Goal: Task Accomplishment & Management: Use online tool/utility

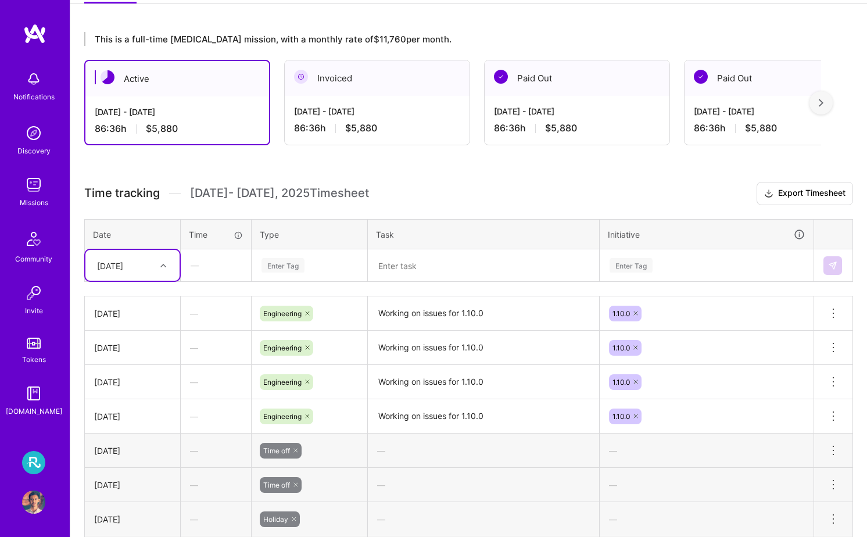
scroll to position [224, 0]
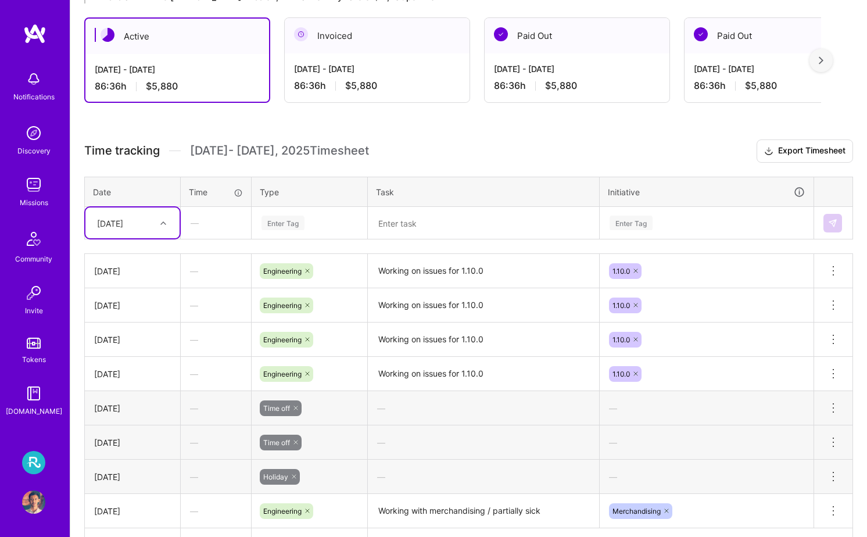
click at [310, 228] on div "Enter Tag" at bounding box center [309, 223] width 98 height 15
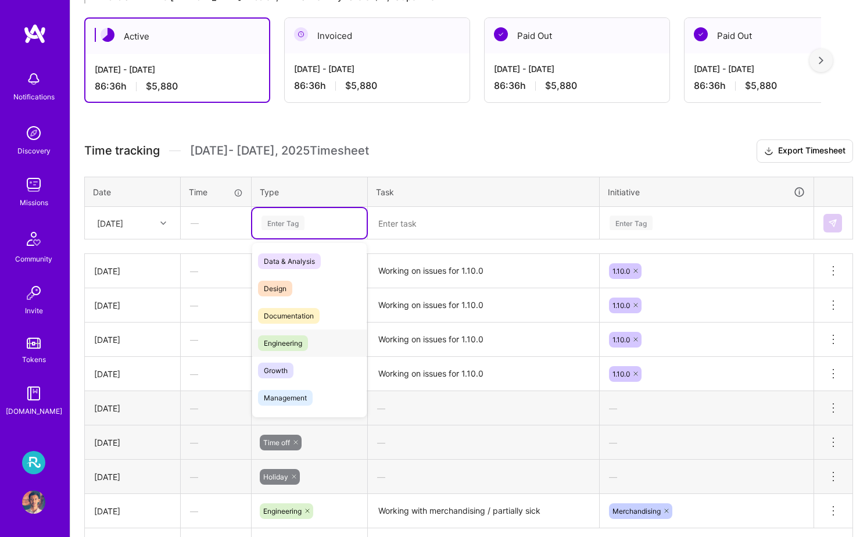
click at [315, 342] on div "Engineering" at bounding box center [309, 343] width 115 height 27
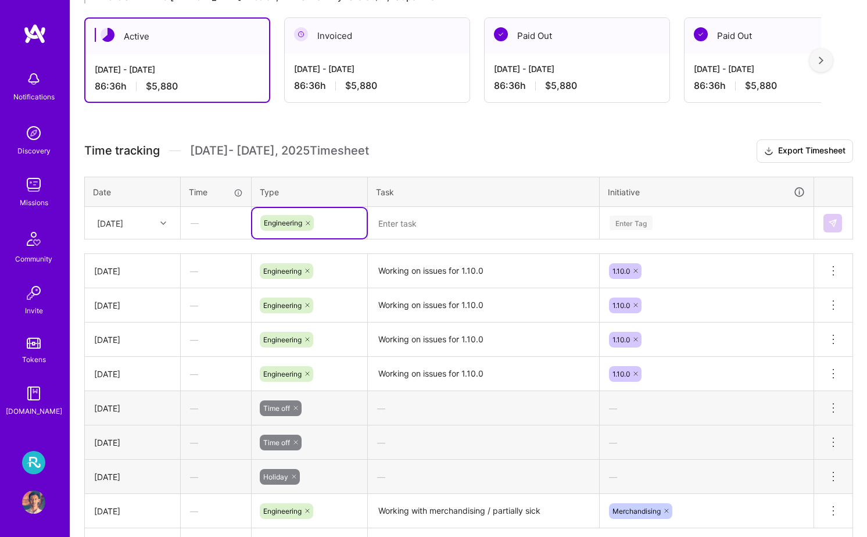
click at [430, 265] on textarea "Working on issues for 1.10.0" at bounding box center [483, 271] width 229 height 32
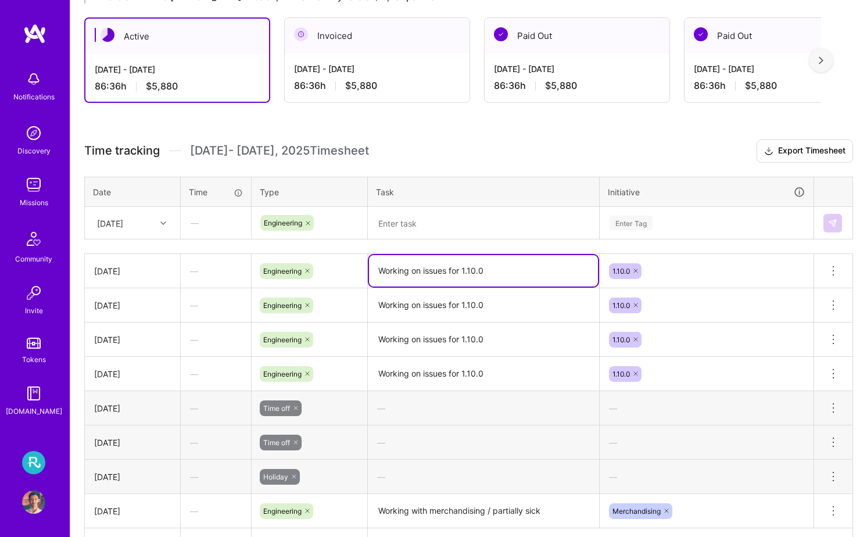
click at [430, 265] on textarea "Working on issues for 1.10.0" at bounding box center [483, 270] width 229 height 31
click at [469, 225] on textarea at bounding box center [483, 223] width 229 height 31
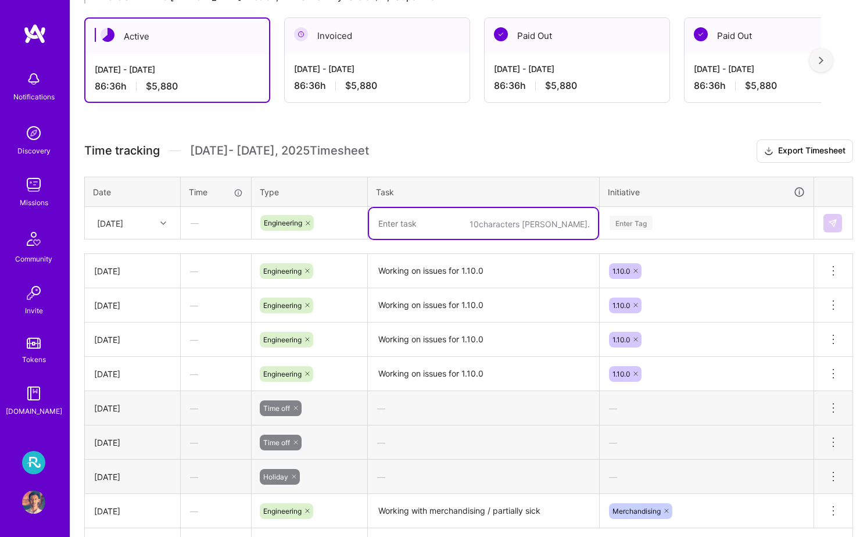
paste textarea "Working on issues for 1.10.0"
type textarea "Working on issues for 1.10.0"
click at [656, 220] on div "Enter Tag" at bounding box center [707, 223] width 196 height 15
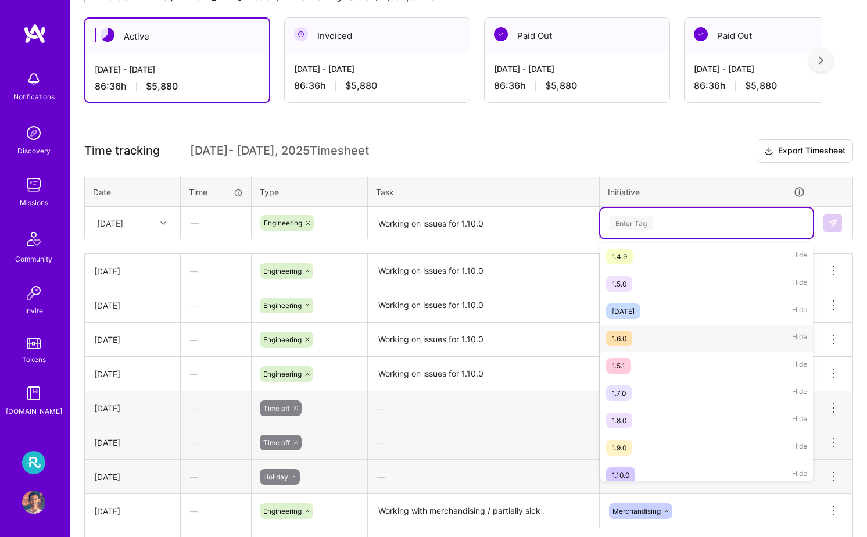
scroll to position [365, 0]
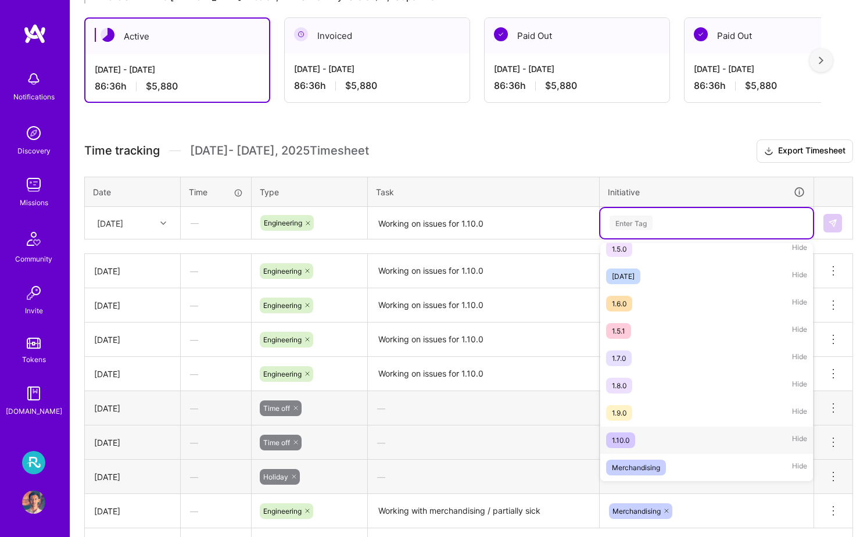
click at [669, 430] on div "1.10.0 Hide" at bounding box center [707, 440] width 213 height 27
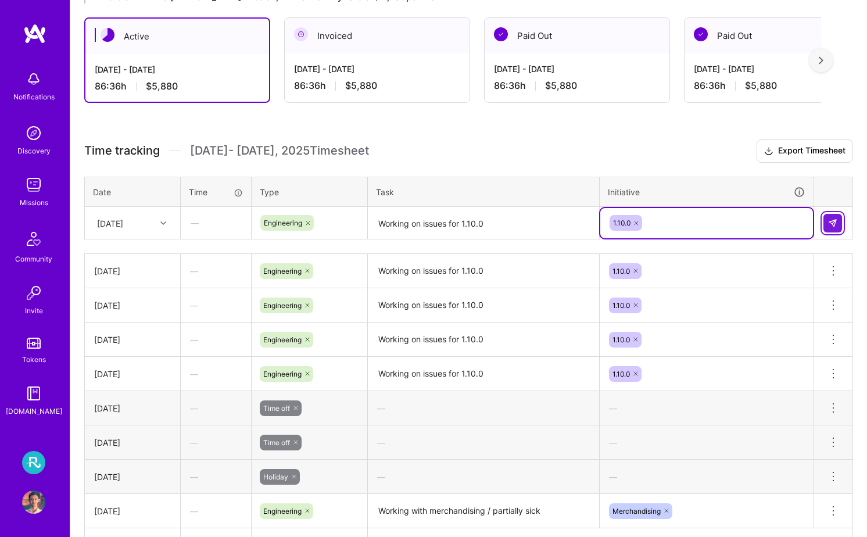
click at [827, 224] on button at bounding box center [833, 223] width 19 height 19
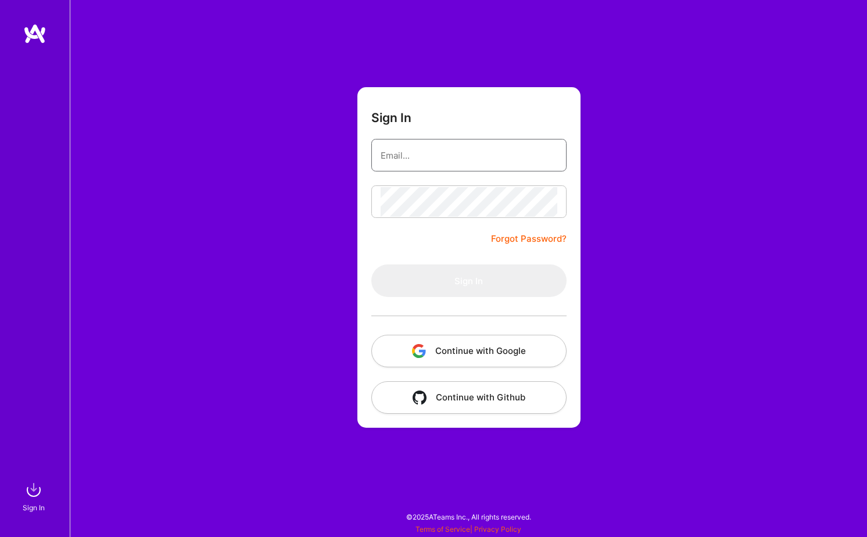
type input "[EMAIL_ADDRESS][DOMAIN_NAME]"
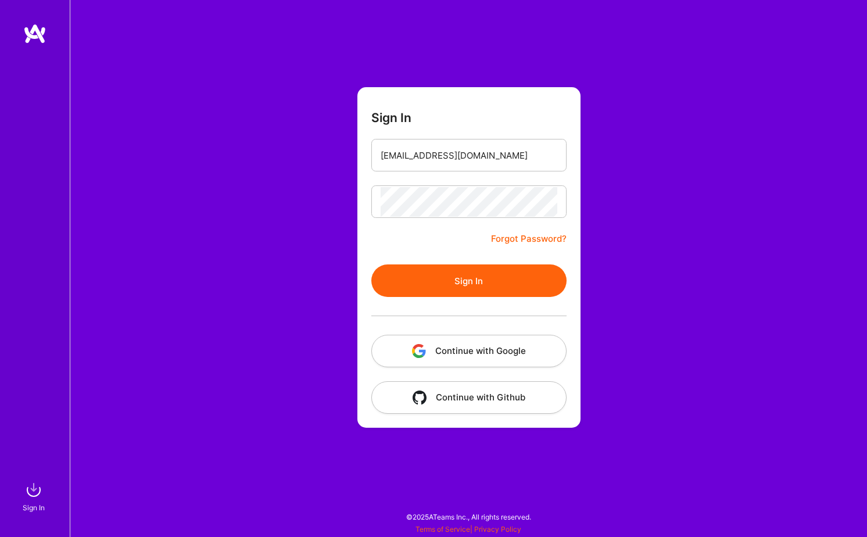
click at [428, 276] on button "Sign In" at bounding box center [468, 281] width 195 height 33
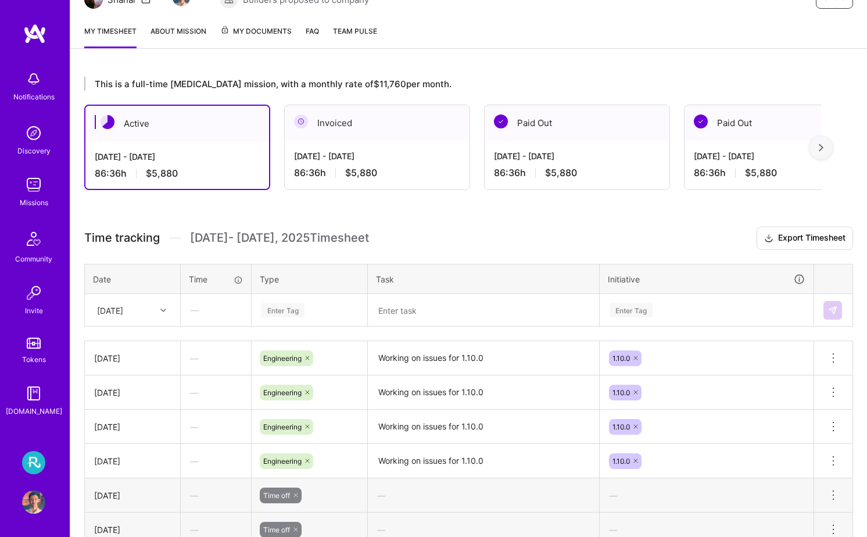
scroll to position [289, 0]
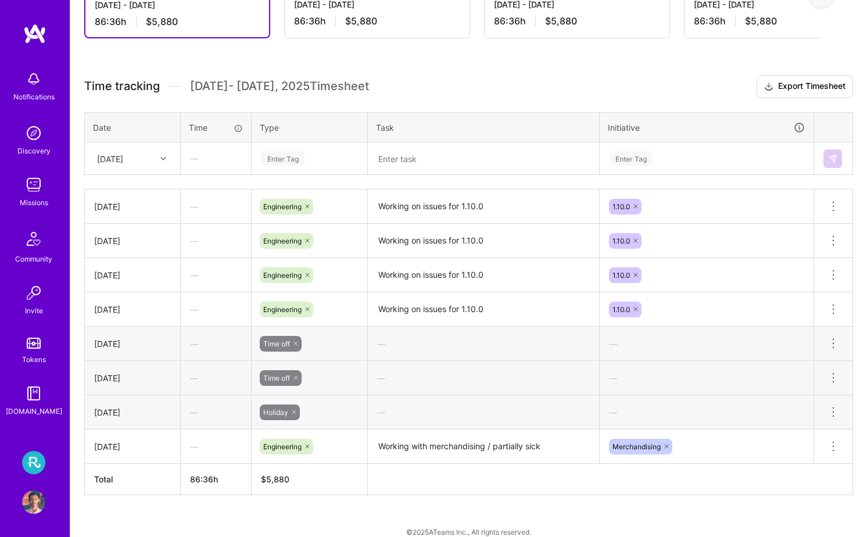
click at [319, 157] on div "Enter Tag" at bounding box center [309, 158] width 98 height 15
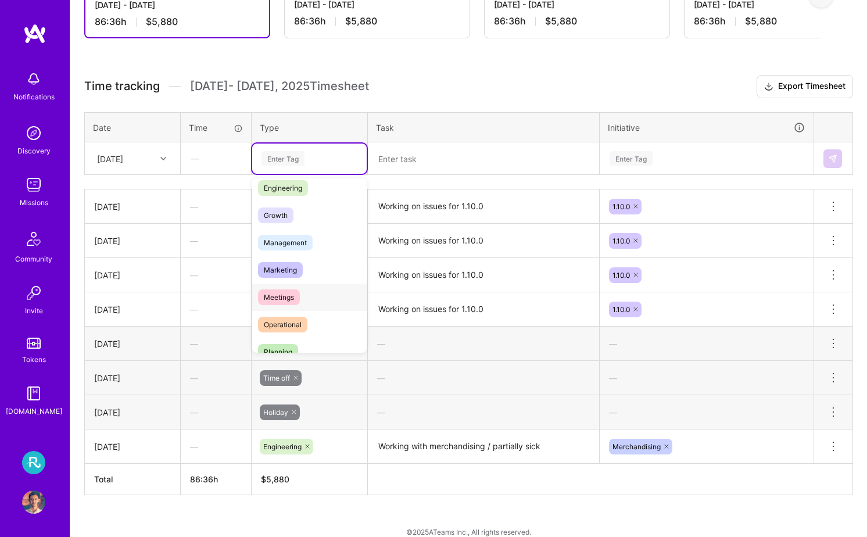
scroll to position [98, 0]
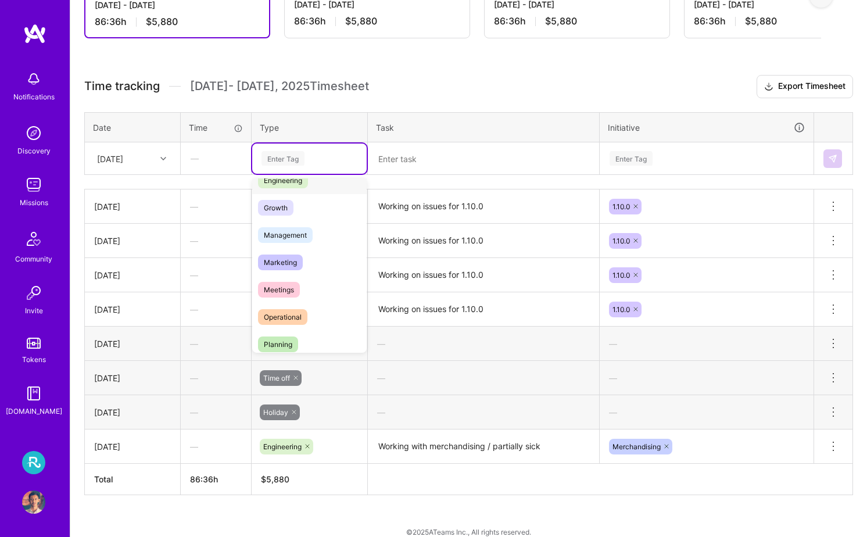
click at [313, 188] on div "Engineering" at bounding box center [309, 180] width 115 height 27
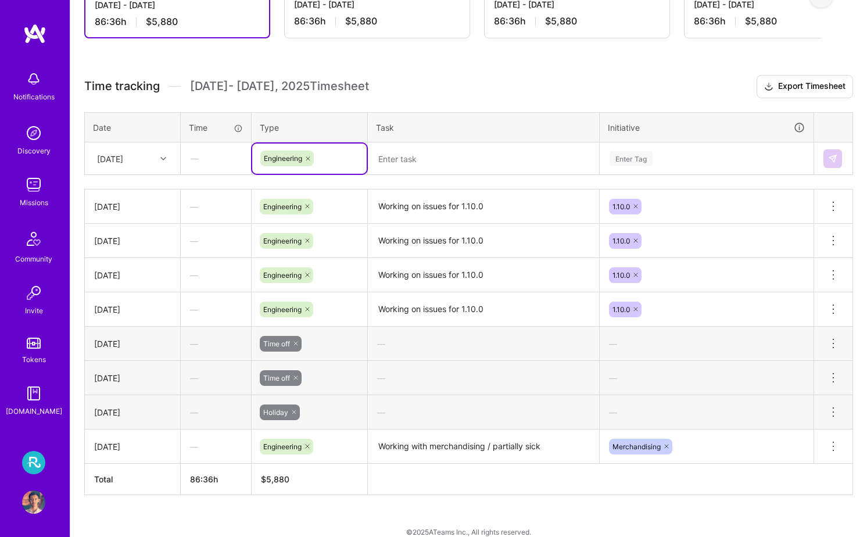
click at [448, 150] on textarea at bounding box center [483, 159] width 229 height 30
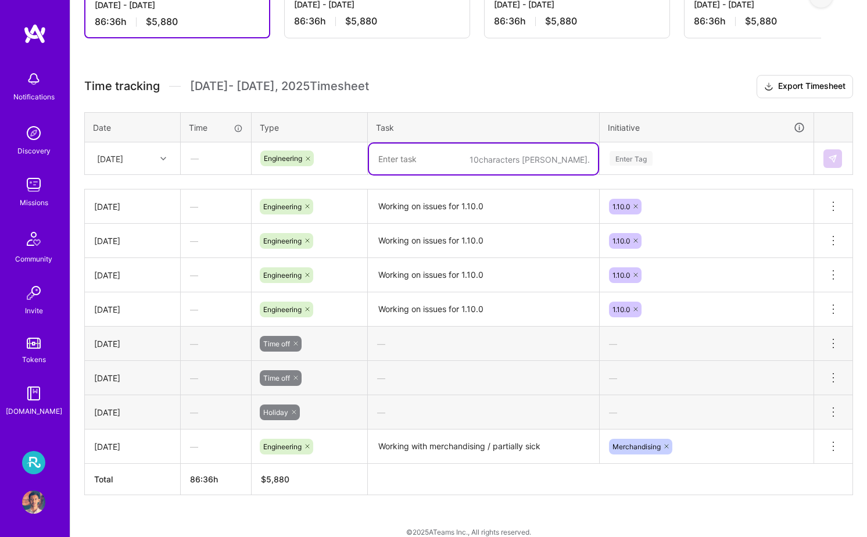
paste textarea "Working on issues for 1.10.0"
type textarea "Working on issues for 1.10.0"
click at [664, 158] on div "Enter Tag" at bounding box center [707, 158] width 196 height 15
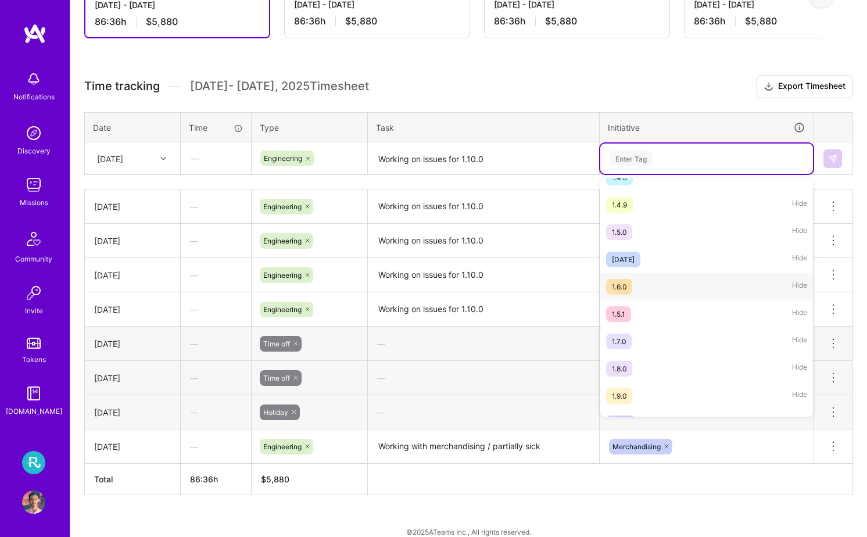
scroll to position [365, 0]
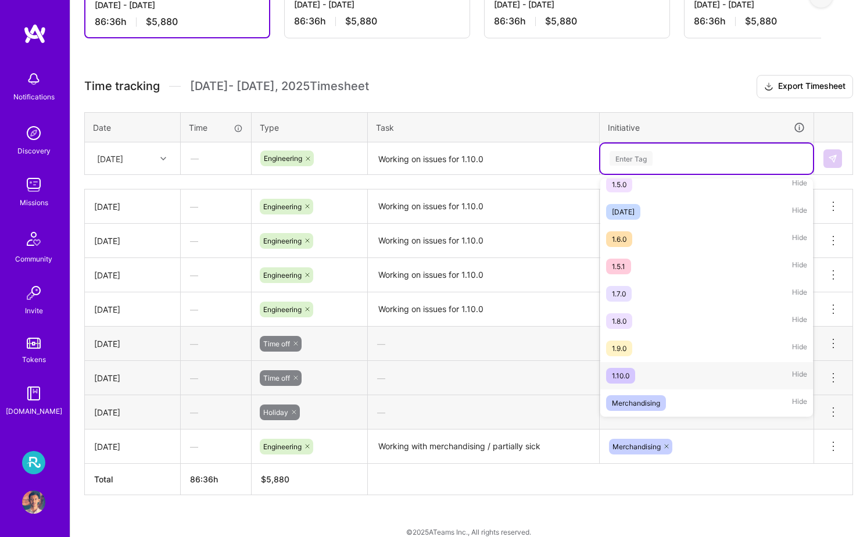
click at [651, 372] on div "1.10.0 Hide" at bounding box center [707, 375] width 213 height 27
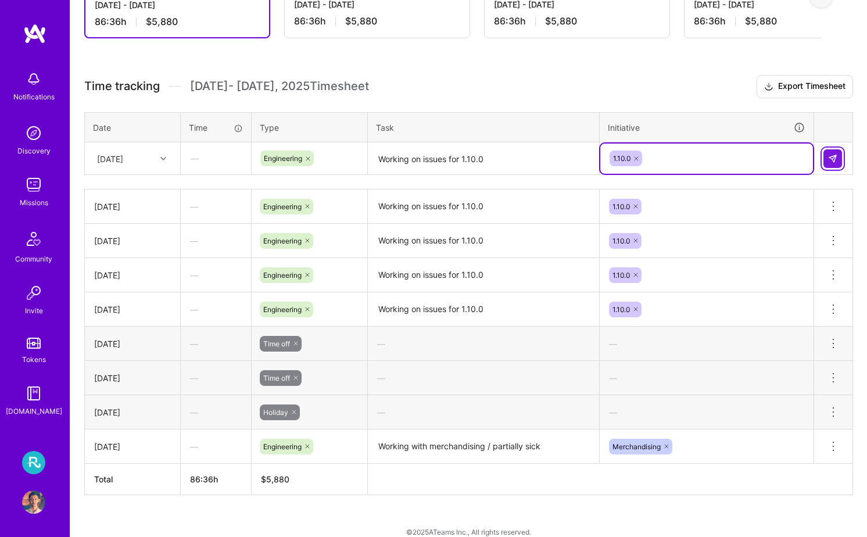
click at [835, 160] on img at bounding box center [832, 158] width 9 height 9
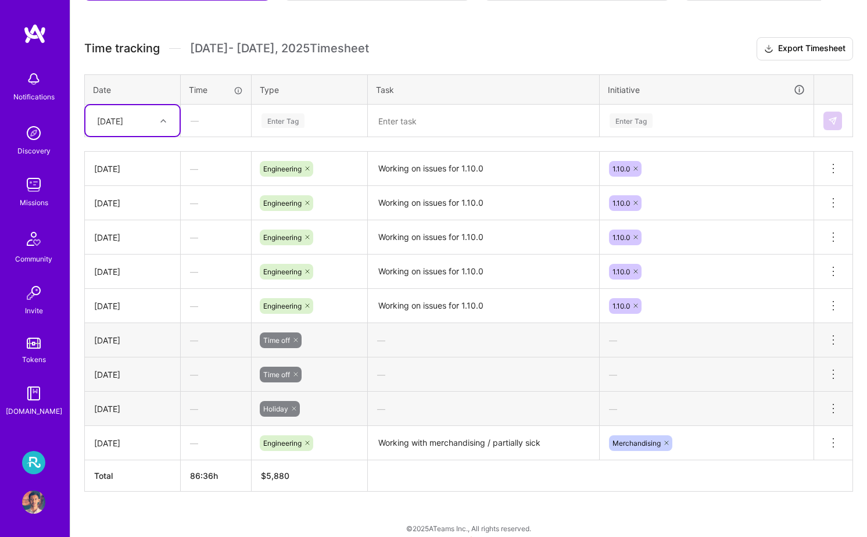
scroll to position [330, 0]
